Goal: Transaction & Acquisition: Purchase product/service

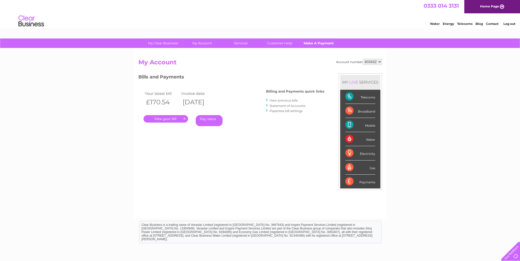
click at [317, 41] on link "Make A Payment" at bounding box center [319, 42] width 42 height 9
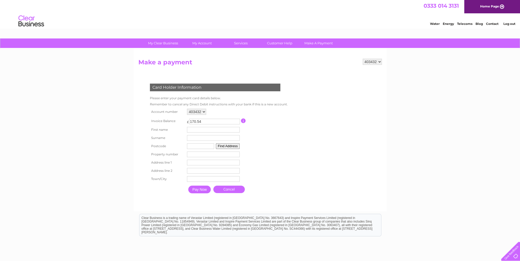
click at [198, 188] on input "Pay Now" at bounding box center [199, 189] width 23 height 8
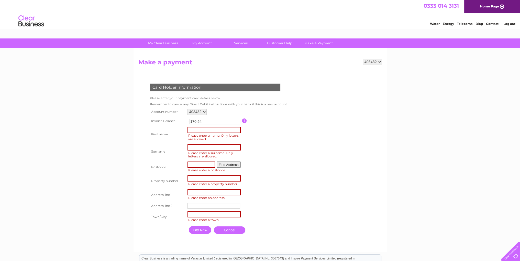
click at [188, 129] on input "text" at bounding box center [214, 130] width 53 height 6
type input "Andrew"
type input "Faulkner"
type input "NG19 6RJ"
type input "9"
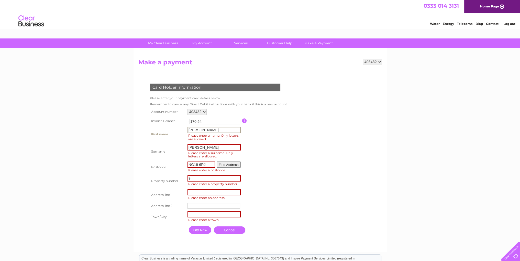
type input "9 Little Robins Court"
type input "Mansfield"
type input "Nottingham"
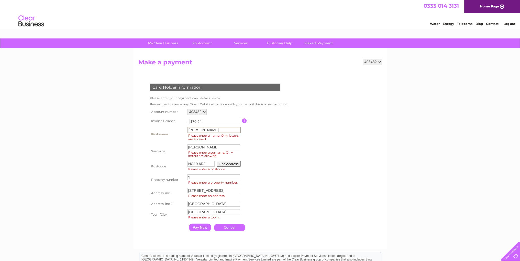
click at [198, 228] on input "Pay Now" at bounding box center [200, 227] width 23 height 8
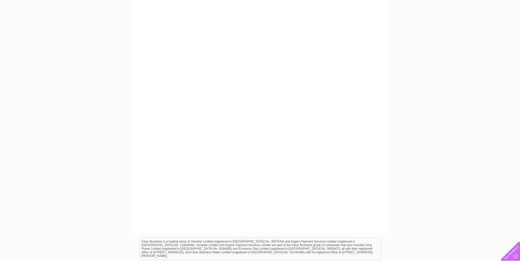
scroll to position [95, 0]
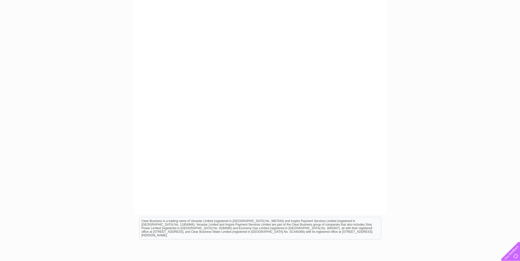
click at [382, 206] on div "403432 Make a payment Card Holder Information Please enter your payment card de…" at bounding box center [260, 83] width 253 height 261
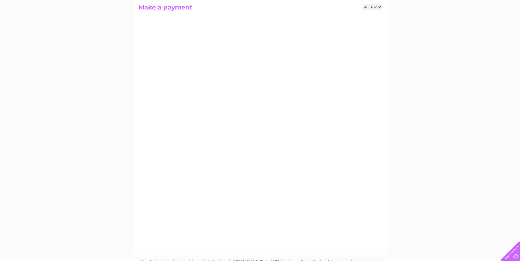
scroll to position [38, 0]
